Goal: Task Accomplishment & Management: Use online tool/utility

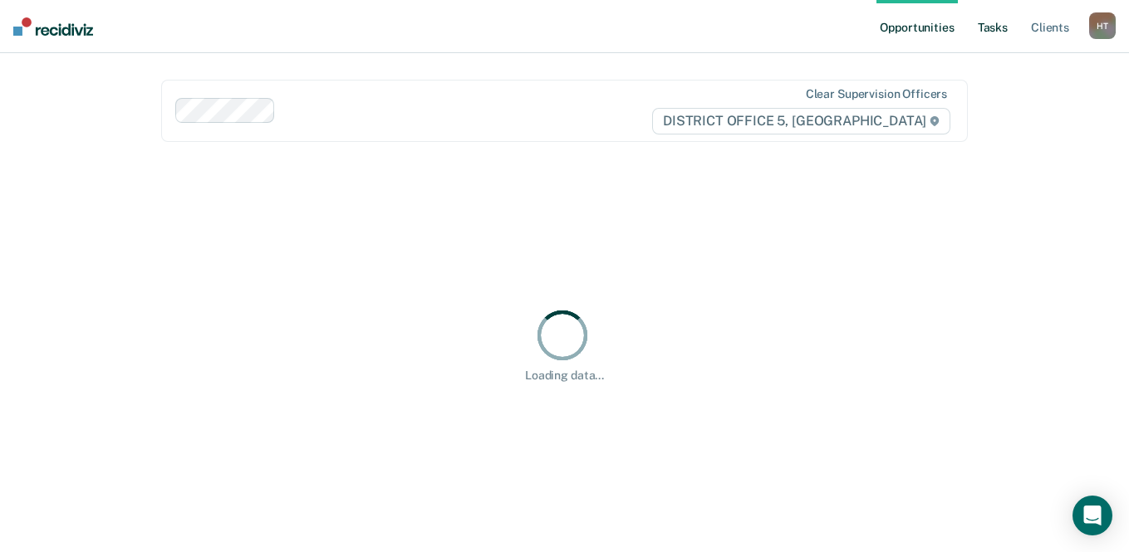
click at [1006, 25] on link "Tasks" at bounding box center [992, 26] width 37 height 53
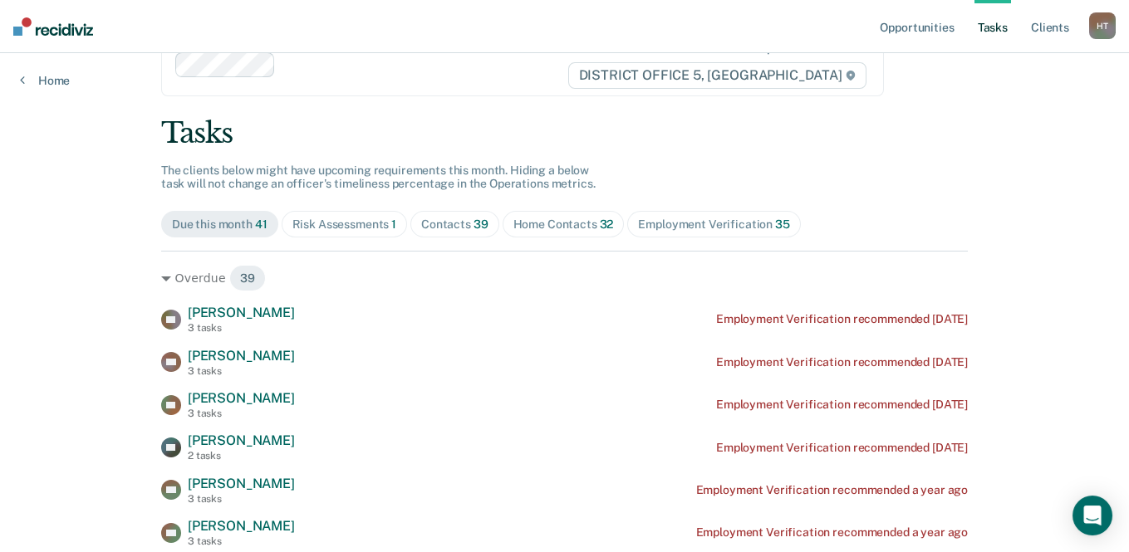
scroll to position [83, 0]
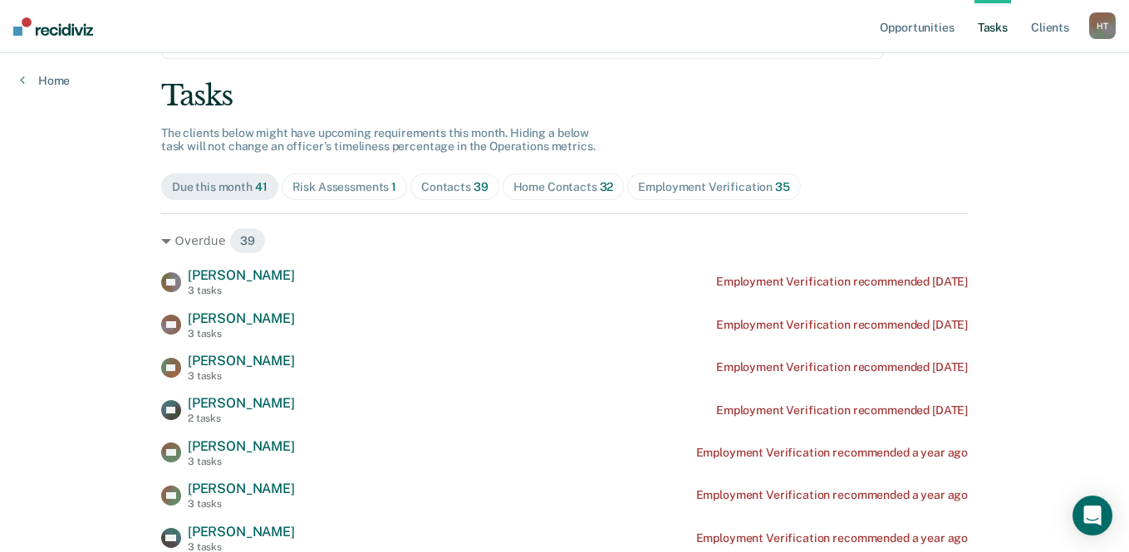
click at [561, 194] on span "Home Contacts 32" at bounding box center [564, 187] width 122 height 27
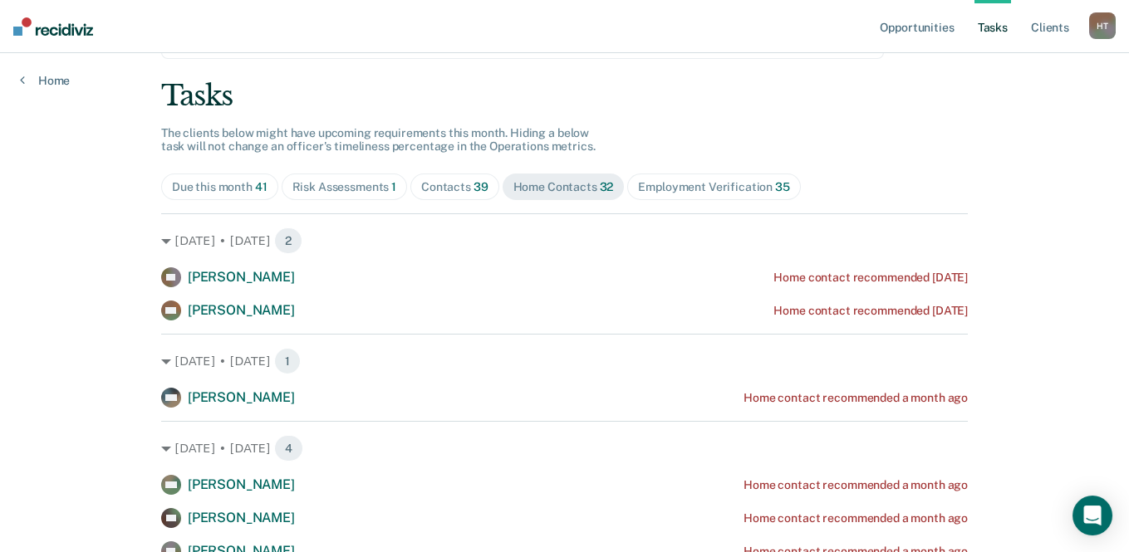
click at [378, 189] on div "Risk Assessments 1" at bounding box center [344, 187] width 105 height 14
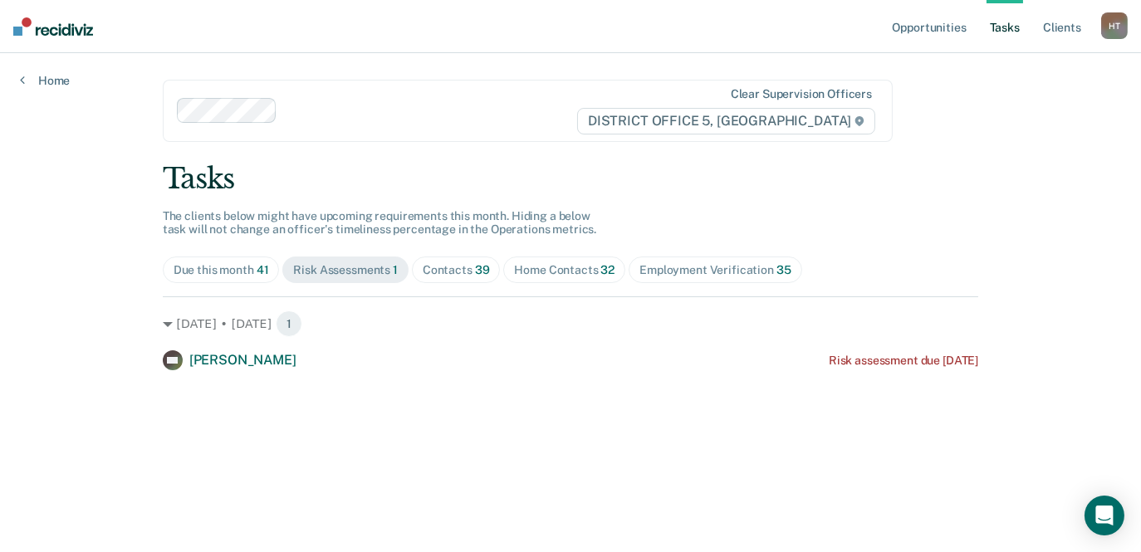
click at [447, 264] on div "Contacts 39" at bounding box center [456, 270] width 67 height 14
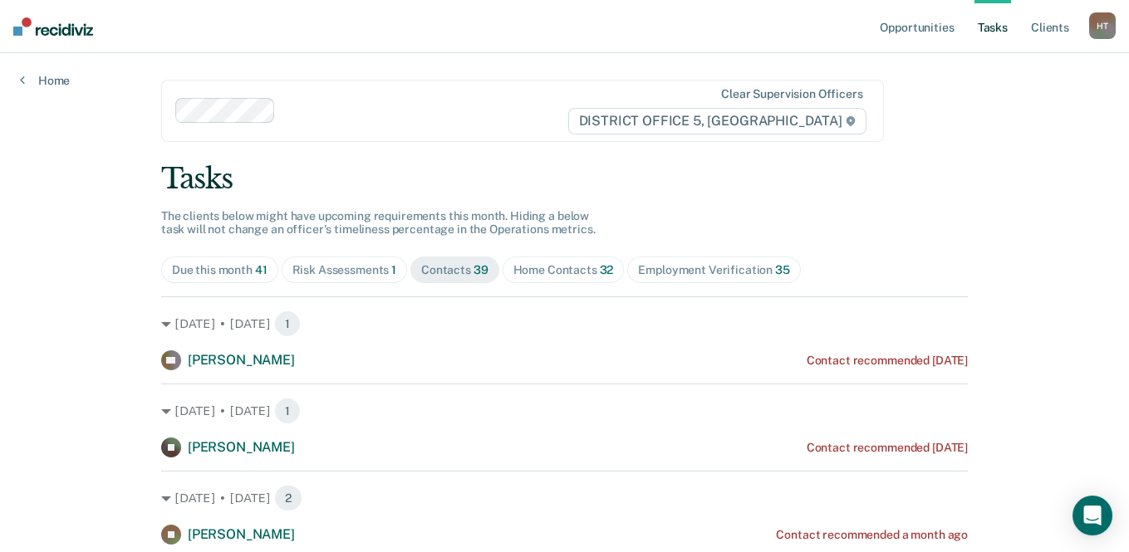
scroll to position [83, 0]
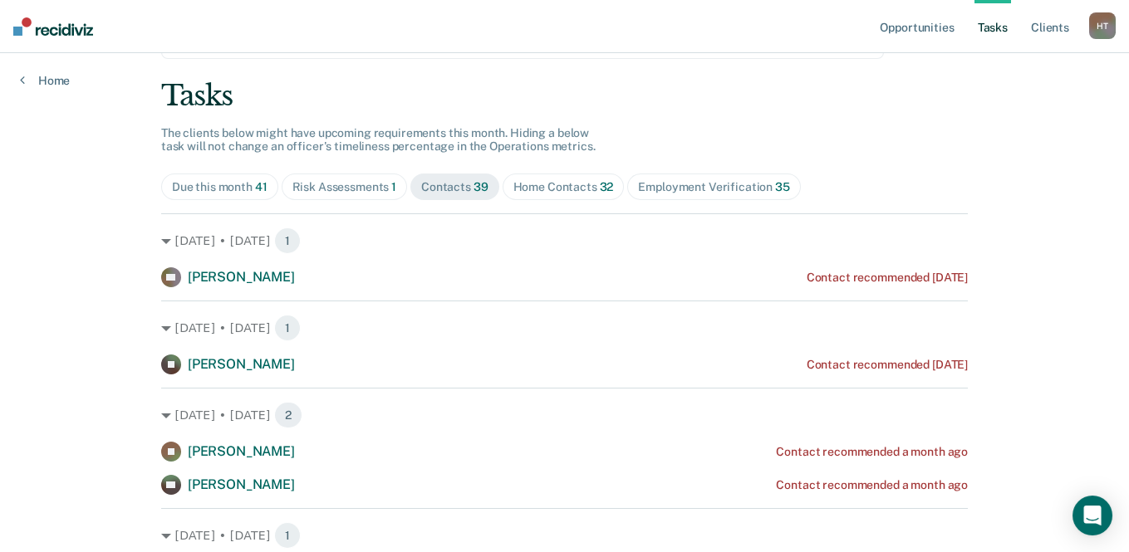
click at [503, 184] on span "Home Contacts 32" at bounding box center [564, 187] width 122 height 27
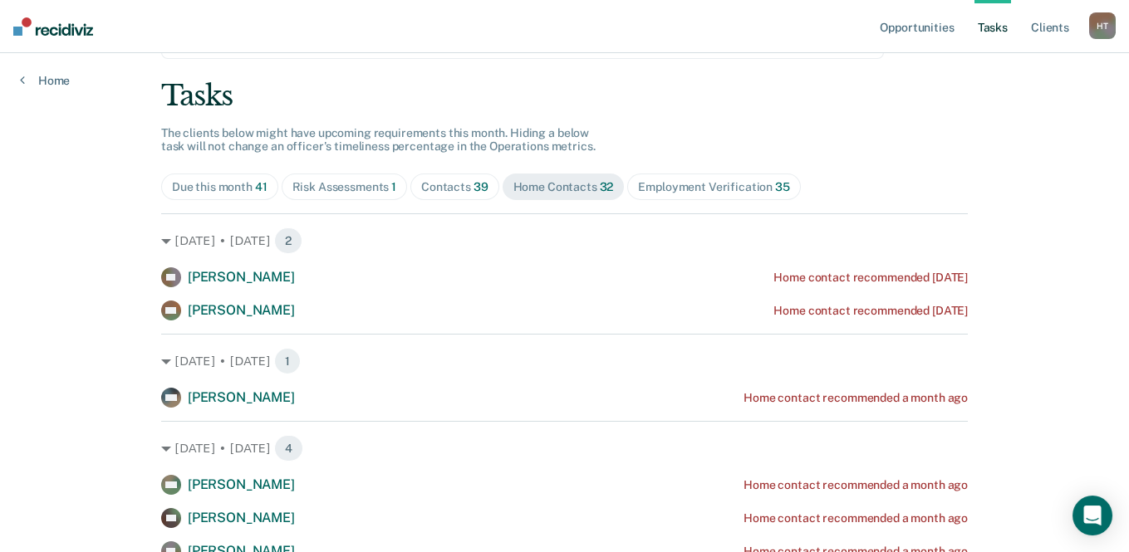
click at [455, 192] on div "Contacts 39" at bounding box center [454, 187] width 67 height 14
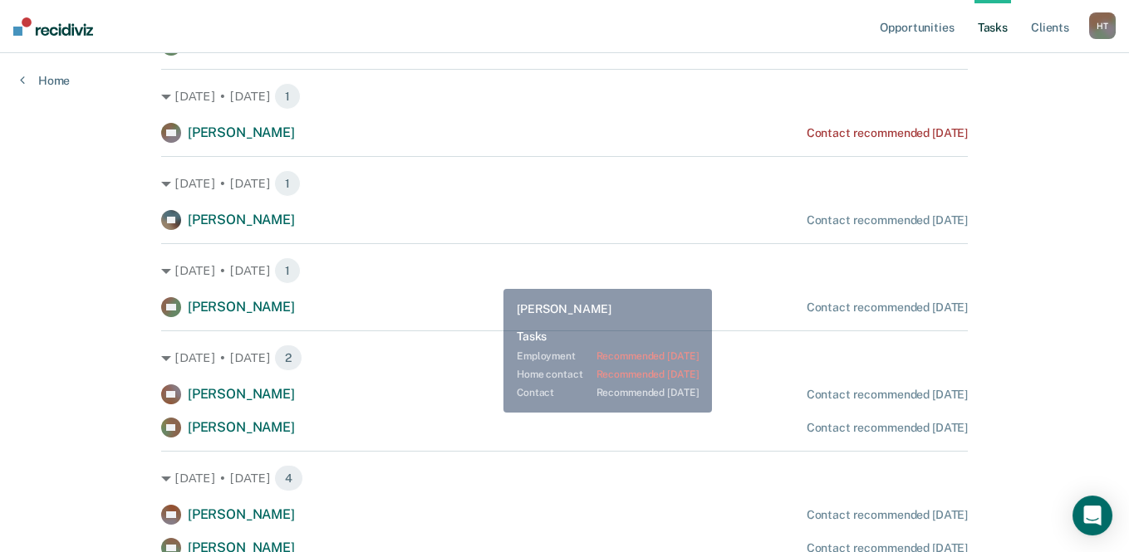
scroll to position [1246, 0]
